Goal: Check status: Check status

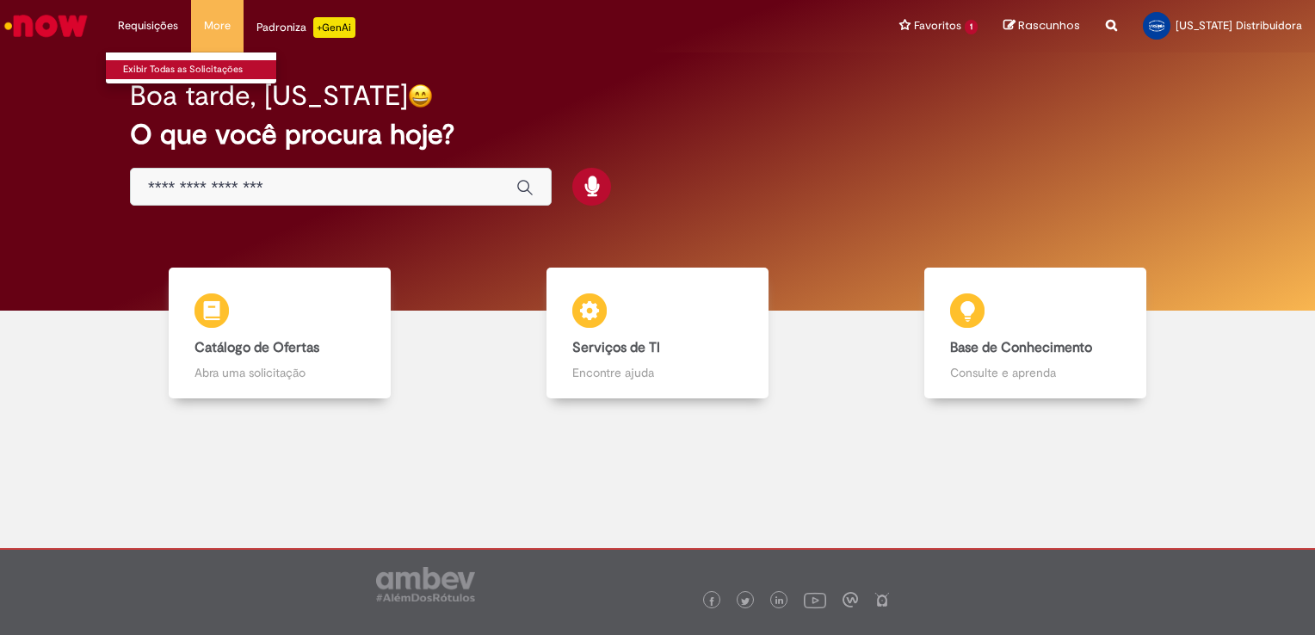
click at [142, 71] on link "Exibir Todas as Solicitações" at bounding box center [200, 69] width 189 height 19
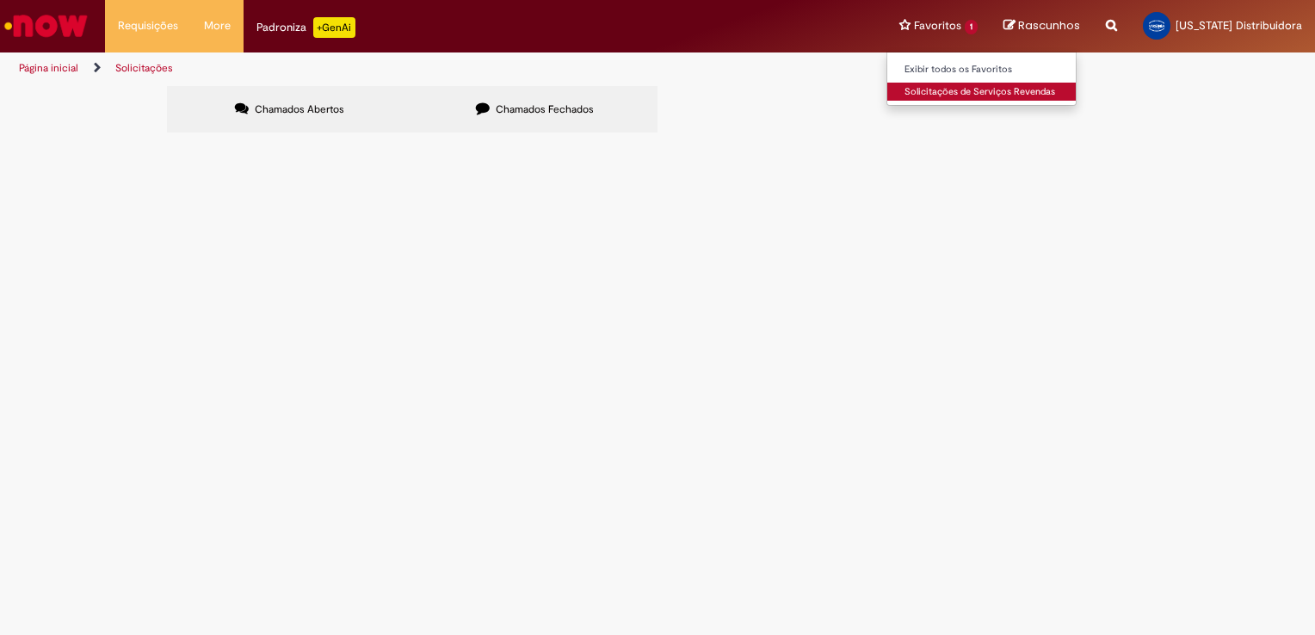
click at [959, 87] on link "Solicitações de Serviços Revendas" at bounding box center [982, 92] width 189 height 19
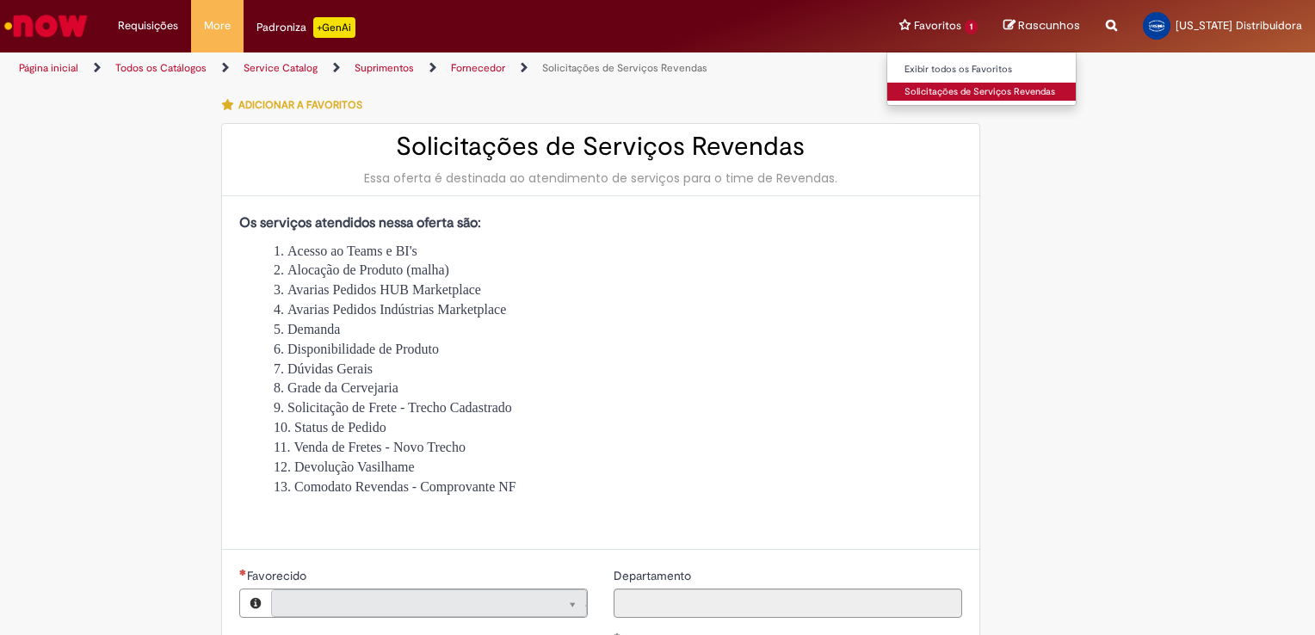
type input "**********"
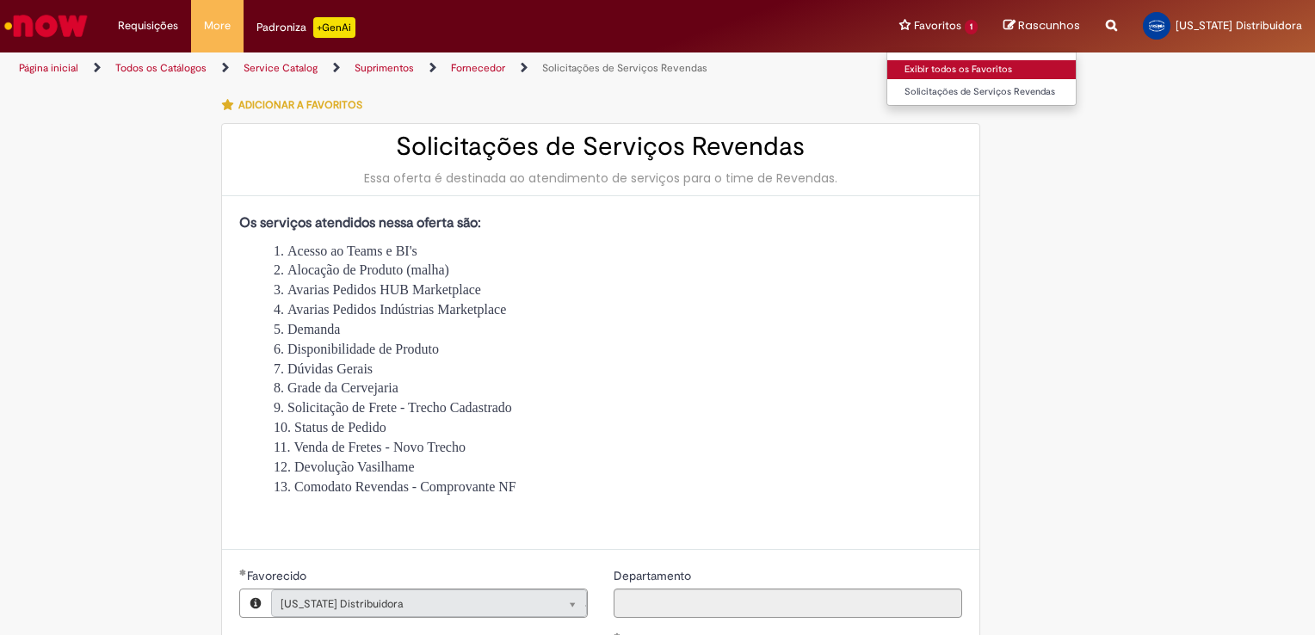
click at [949, 64] on link "Exibir todos os Favoritos" at bounding box center [982, 69] width 189 height 19
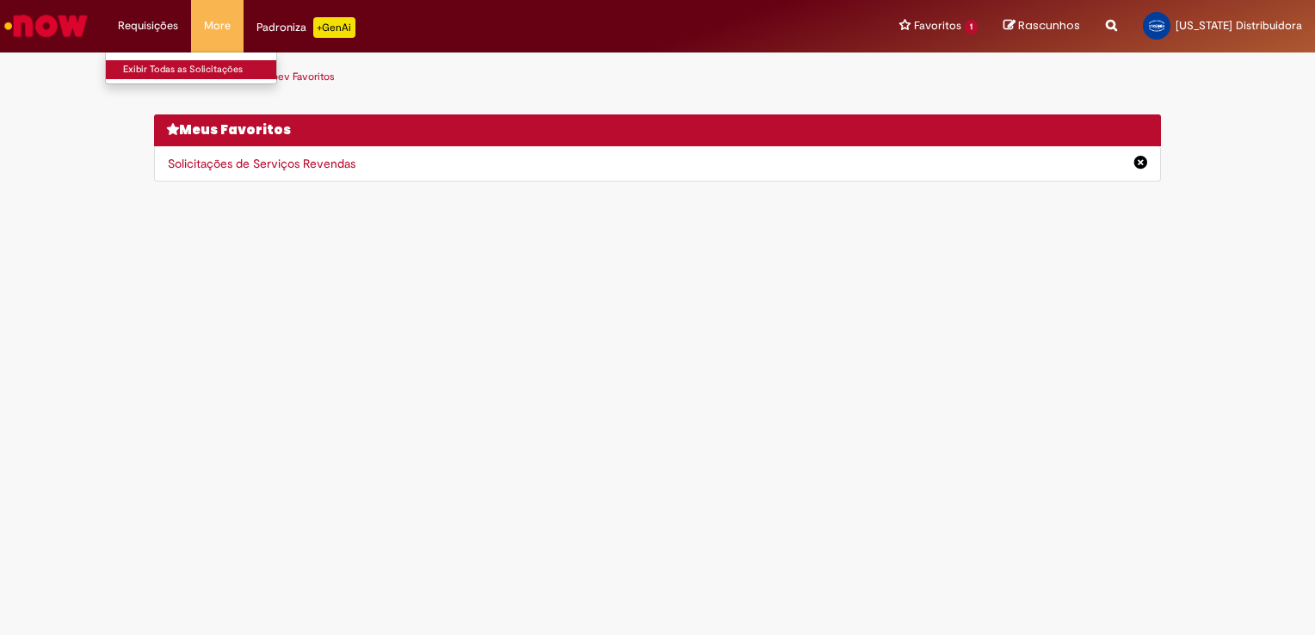
click at [144, 65] on link "Exibir Todas as Solicitações" at bounding box center [200, 69] width 189 height 19
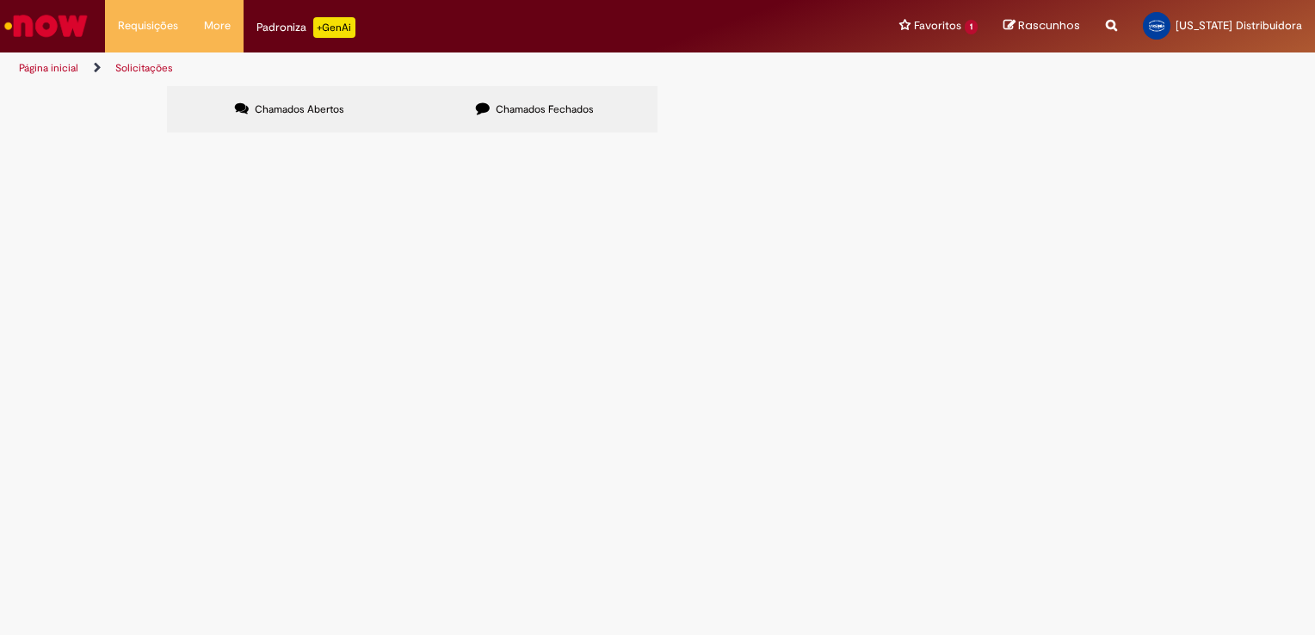
click at [506, 102] on label "Chamados Fechados" at bounding box center [534, 109] width 245 height 46
click at [0, 0] on span "Boa Tarde, No dia 10/09 efetuamos o pagamento duplicado da NF 645753-1 no valor…" at bounding box center [0, 0] width 0 height 0
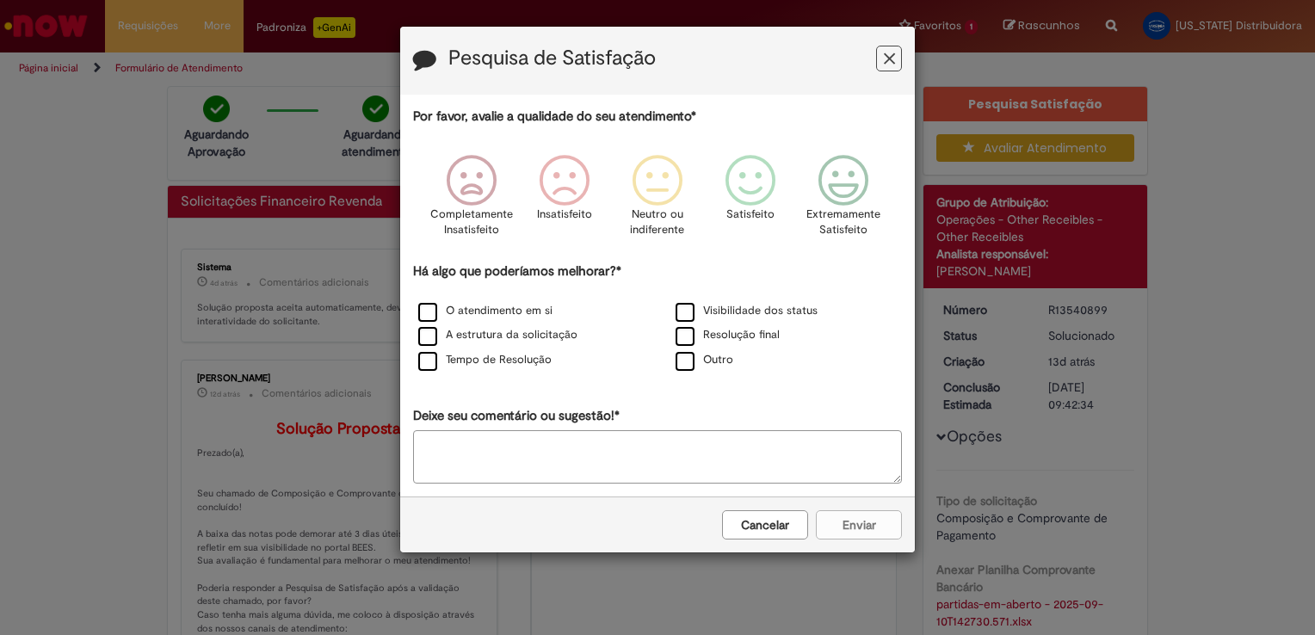
click at [746, 534] on button "Cancelar" at bounding box center [765, 524] width 86 height 29
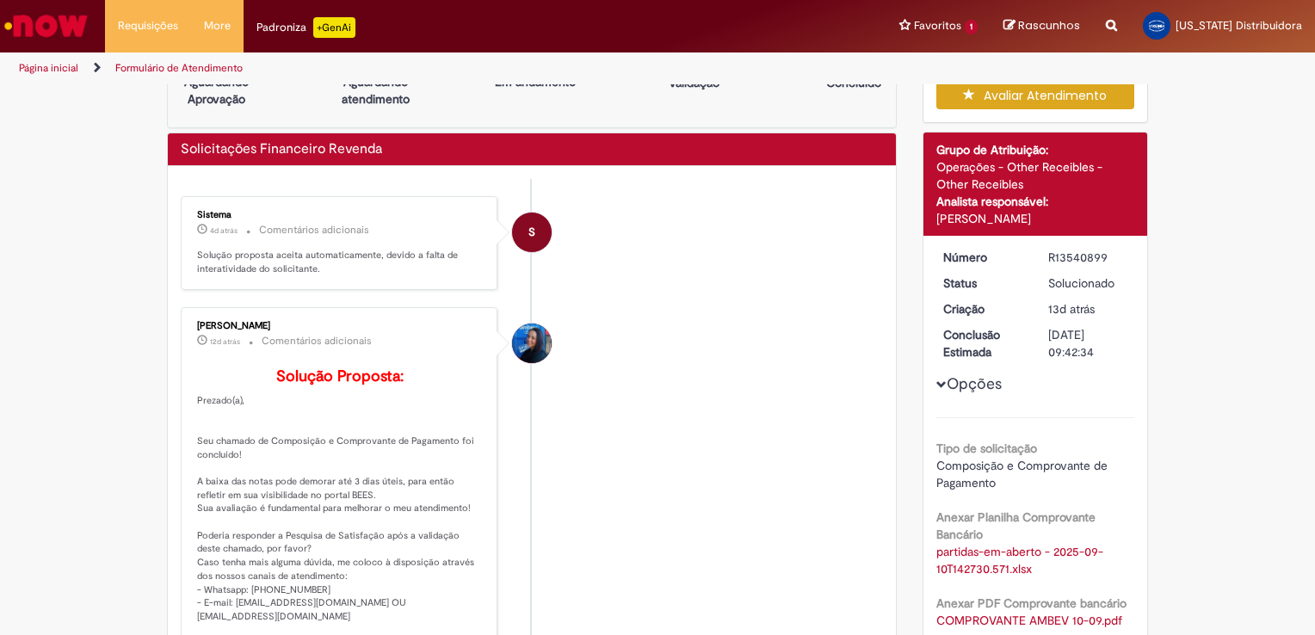
scroll to position [344, 0]
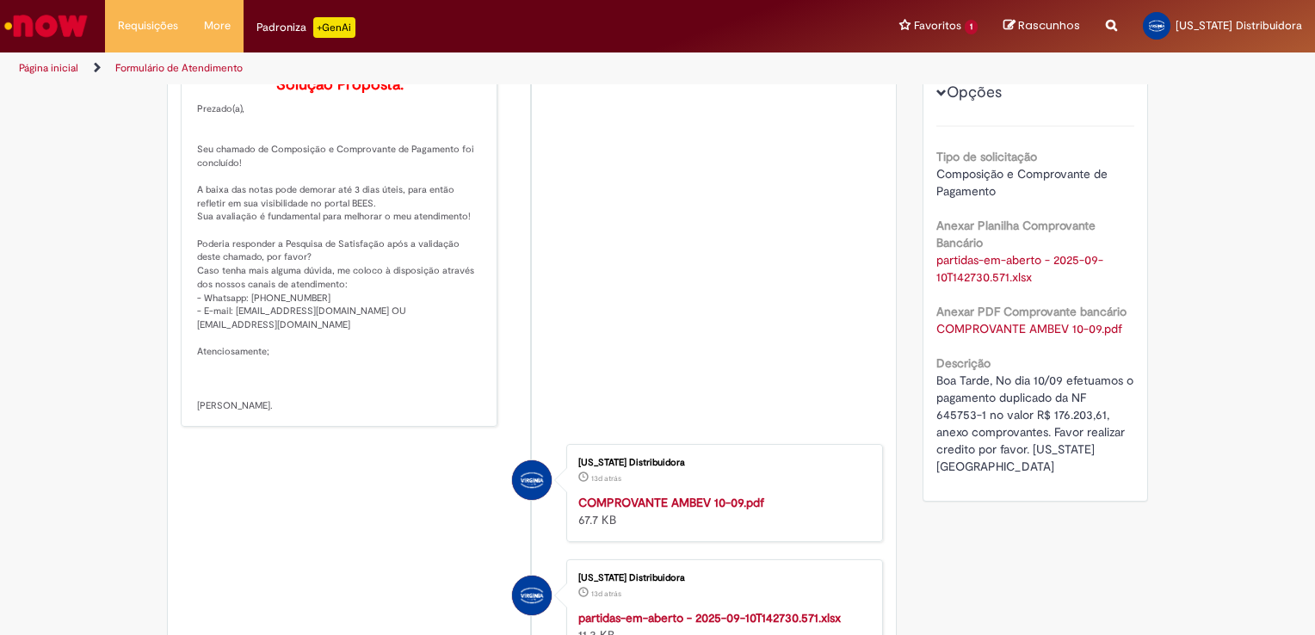
click at [1018, 260] on link "partidas-em-aberto - 2025-09-10T142730.571.xlsx" at bounding box center [1020, 268] width 167 height 33
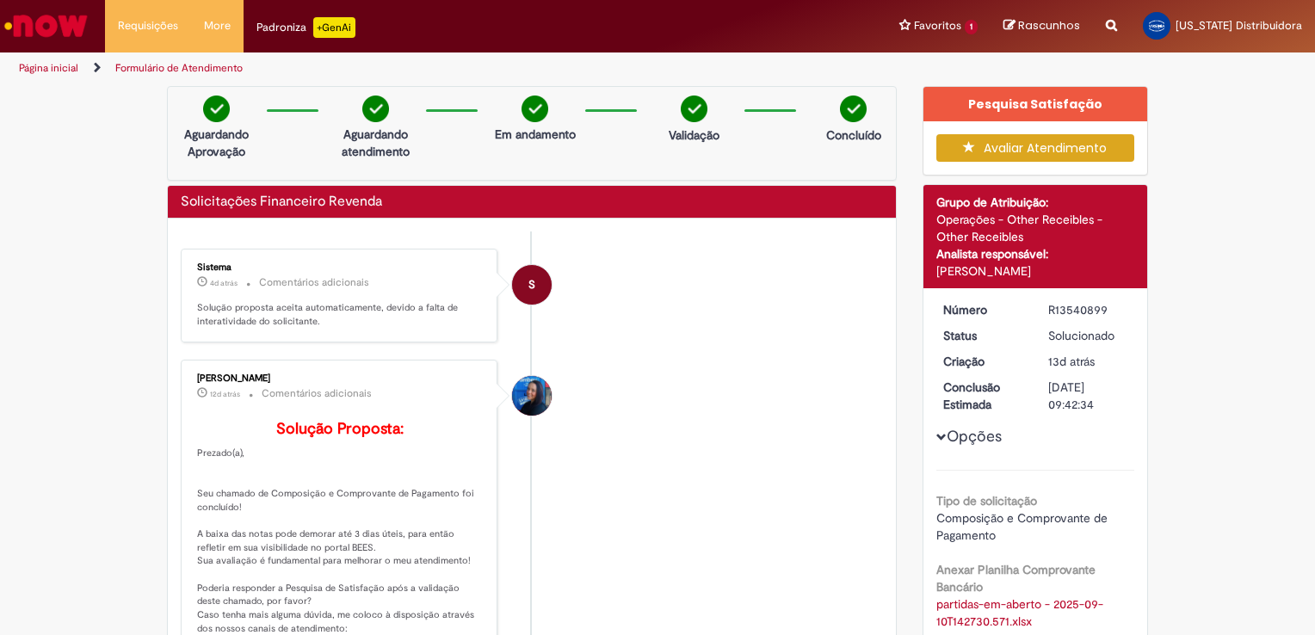
scroll to position [0, 0]
